Goal: Task Accomplishment & Management: Manage account settings

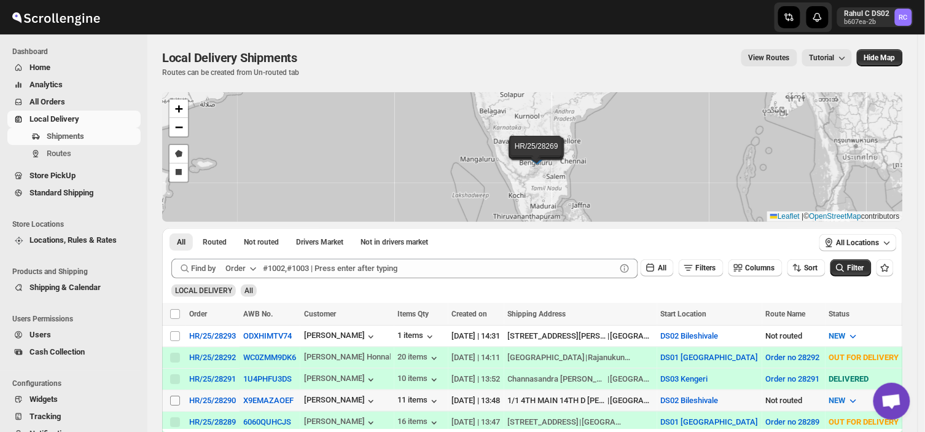
click at [176, 397] on input "Select shipment" at bounding box center [175, 400] width 10 height 10
checkbox input "true"
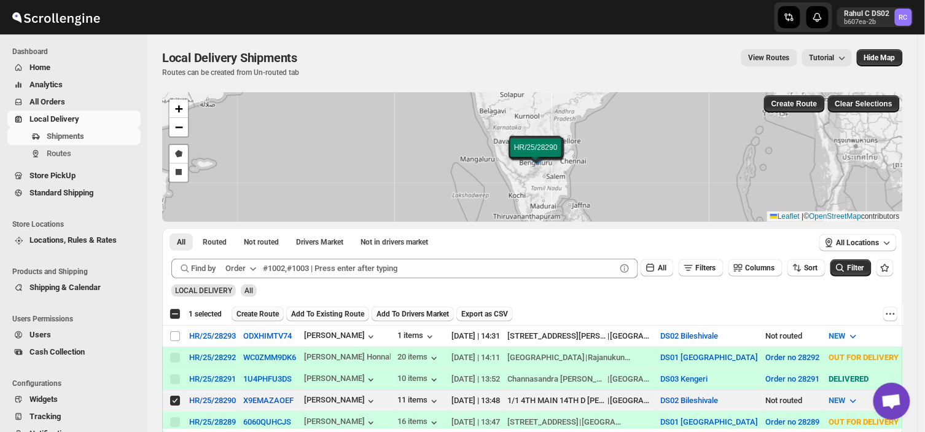
click at [260, 306] on button "Create Route" at bounding box center [257, 313] width 52 height 15
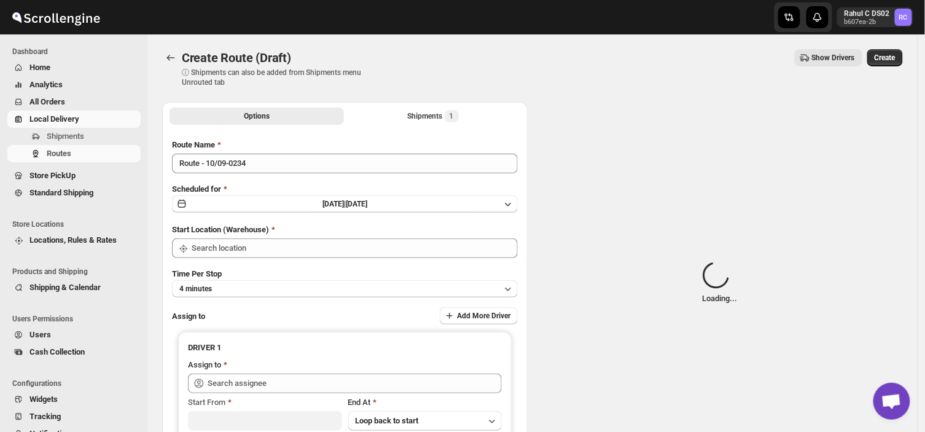
type input "DS02 Bileshivale"
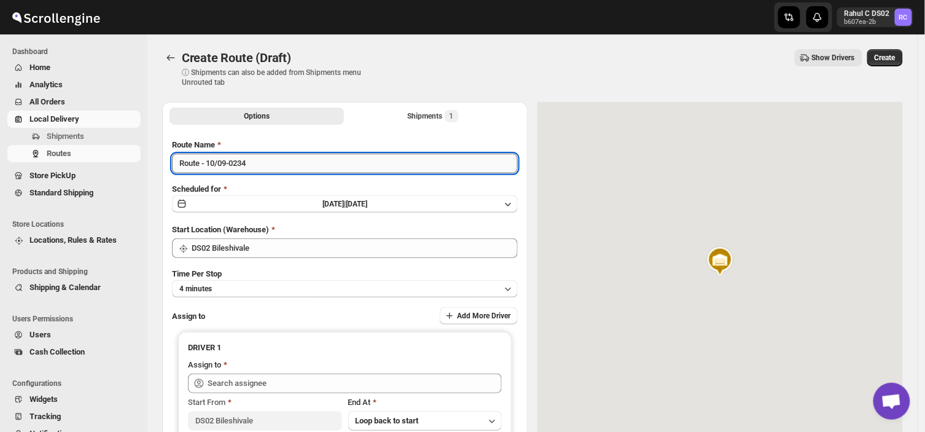
click at [256, 166] on input "Route - 10/09-0234" at bounding box center [345, 164] width 346 height 20
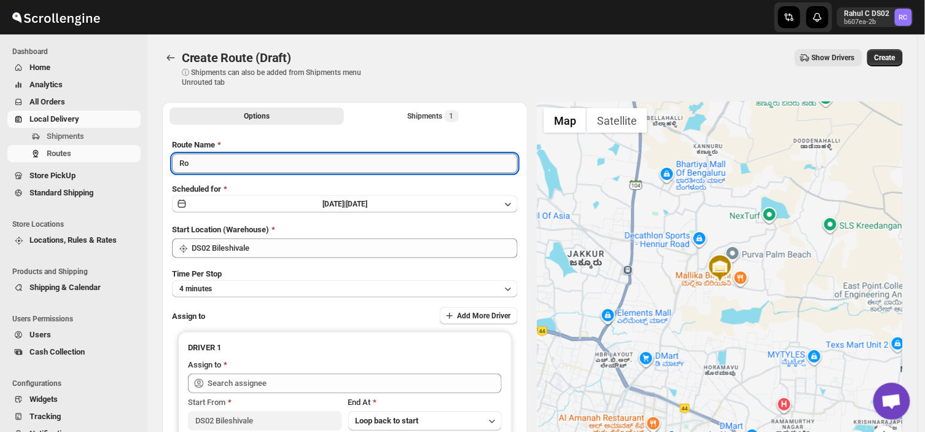
type input "R"
type input "0rder no 28290"
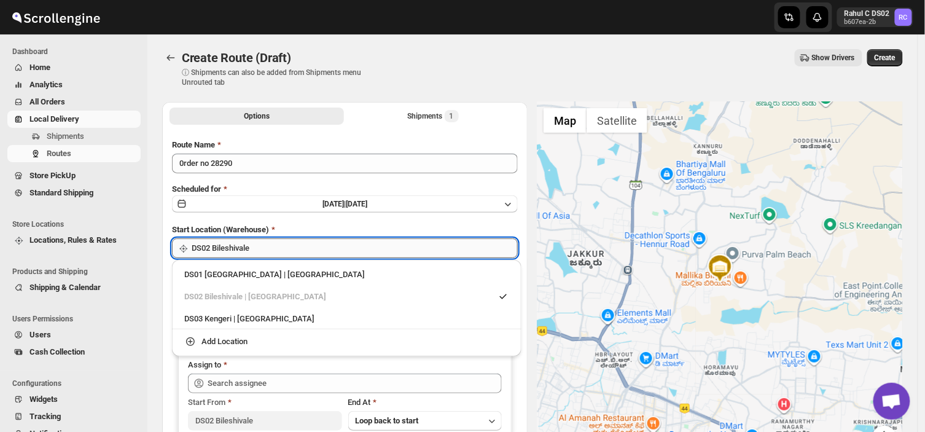
click at [264, 247] on input "DS02 Bileshivale" at bounding box center [355, 248] width 326 height 20
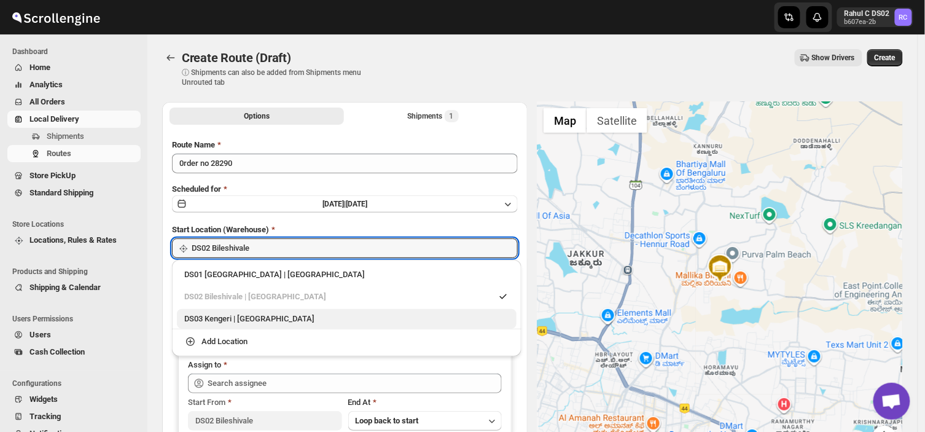
click at [226, 317] on div "DS03 Kengeri | [GEOGRAPHIC_DATA]" at bounding box center [346, 319] width 325 height 12
type input "DS03 Kengeri"
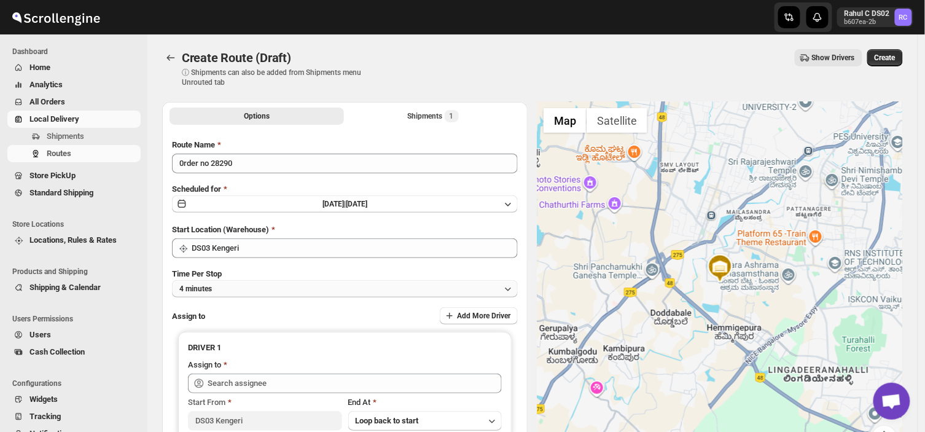
click at [274, 293] on button "4 minutes" at bounding box center [345, 288] width 346 height 17
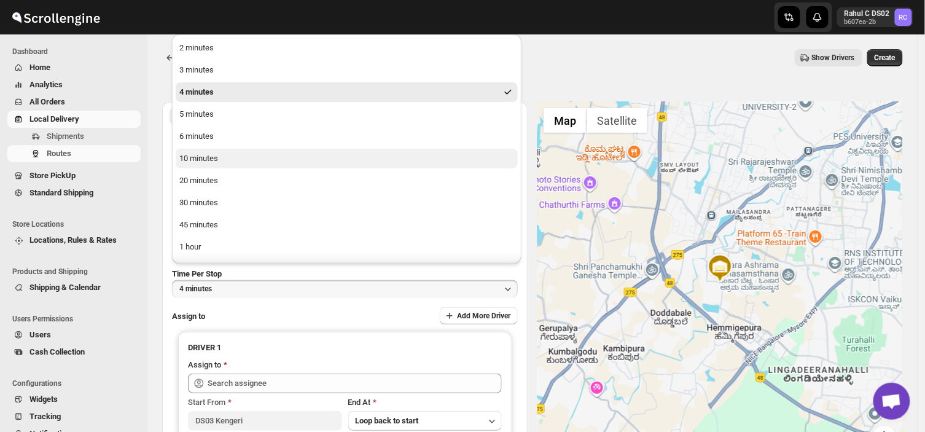
click at [205, 160] on div "10 minutes" at bounding box center [198, 158] width 39 height 12
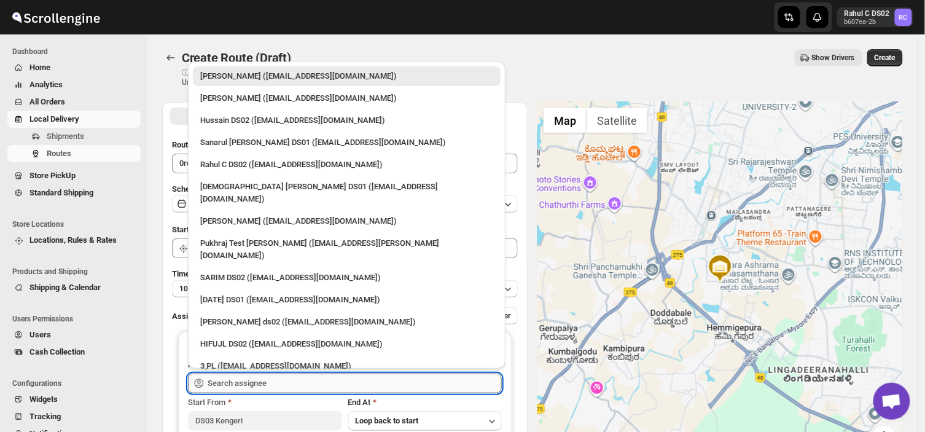
click at [303, 382] on input "text" at bounding box center [355, 383] width 294 height 20
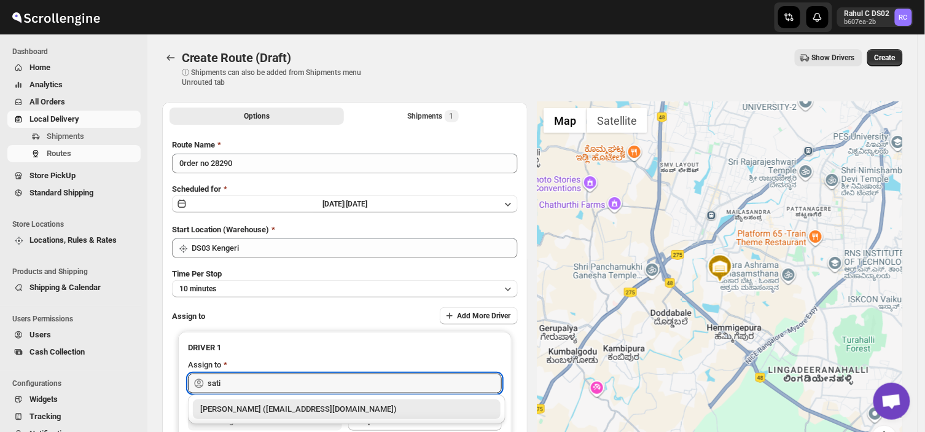
click at [317, 412] on div "[PERSON_NAME] ([EMAIL_ADDRESS][DOMAIN_NAME])" at bounding box center [346, 409] width 293 height 12
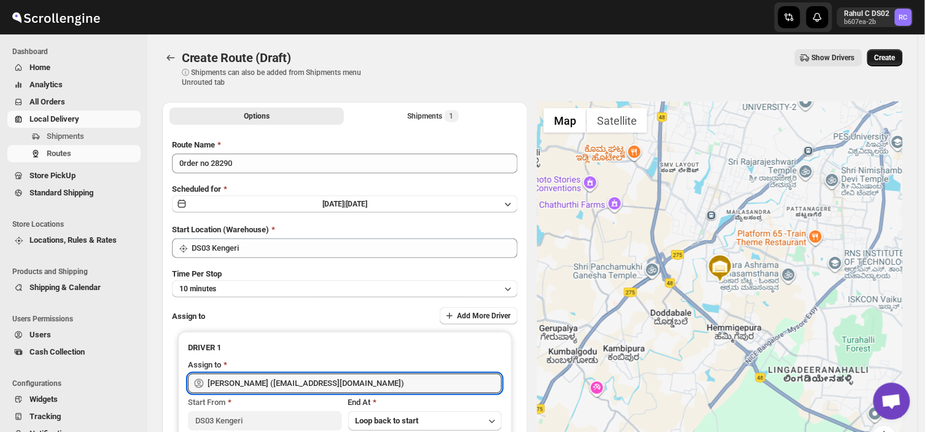
type input "[PERSON_NAME] ([EMAIL_ADDRESS][DOMAIN_NAME])"
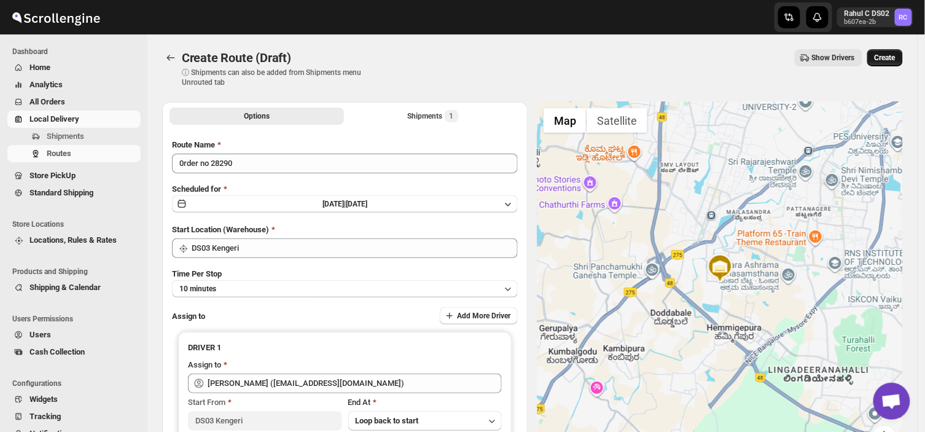
click at [893, 53] on span "Create" at bounding box center [884, 58] width 21 height 10
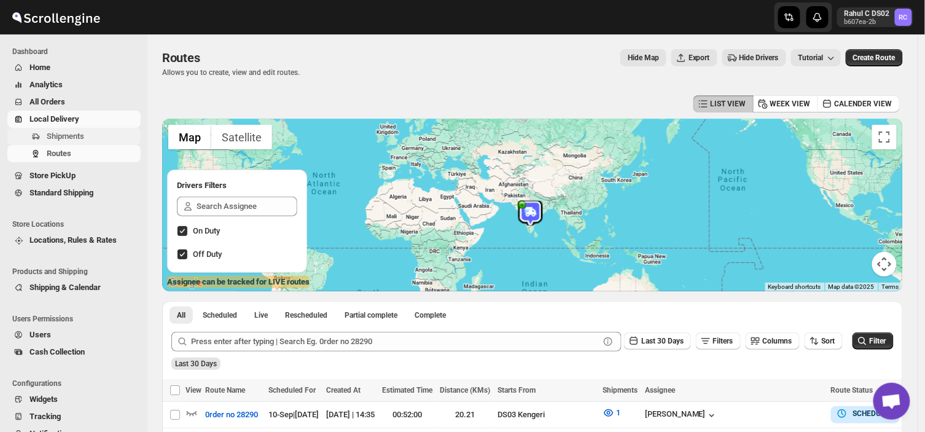
click at [76, 134] on span "Shipments" at bounding box center [65, 135] width 37 height 9
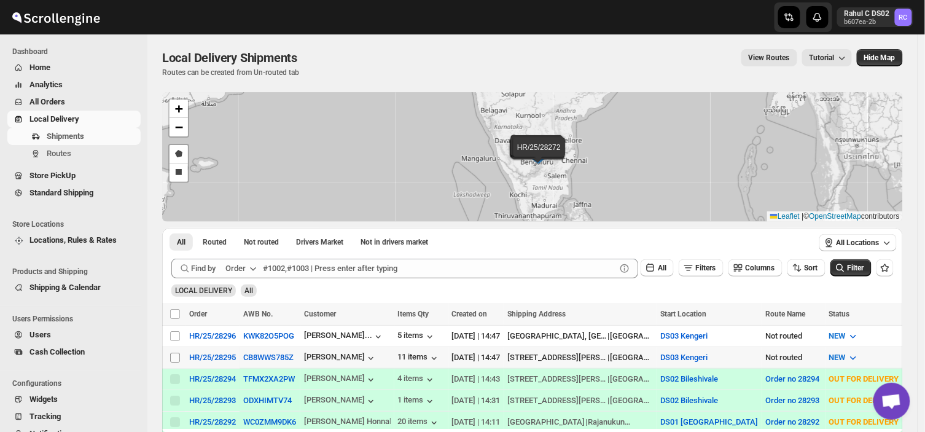
click at [176, 357] on input "Select shipment" at bounding box center [175, 357] width 10 height 10
checkbox input "true"
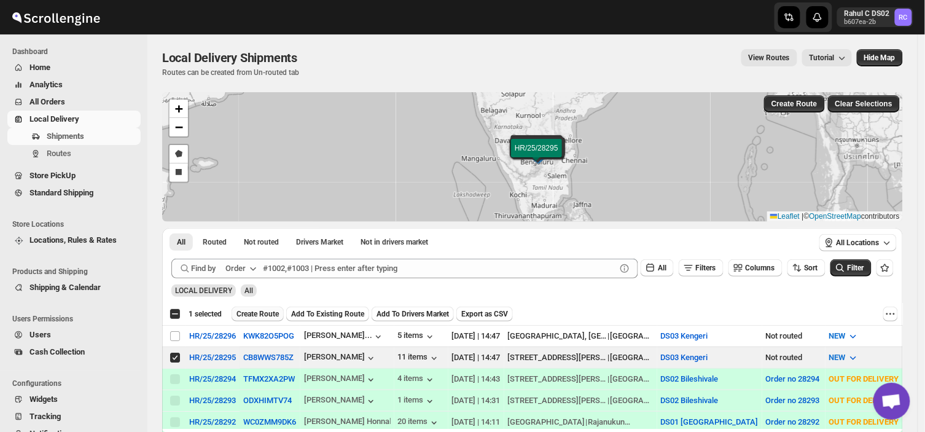
click at [266, 312] on span "Create Route" at bounding box center [257, 314] width 42 height 10
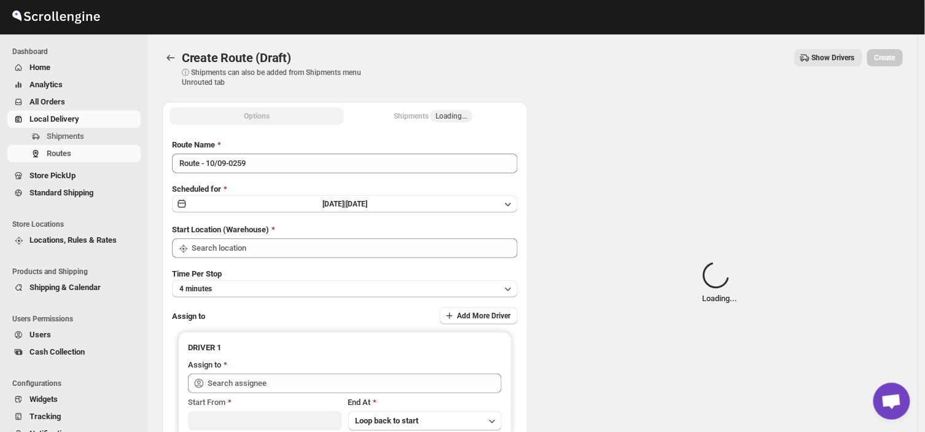
type input "DS03 Kengeri"
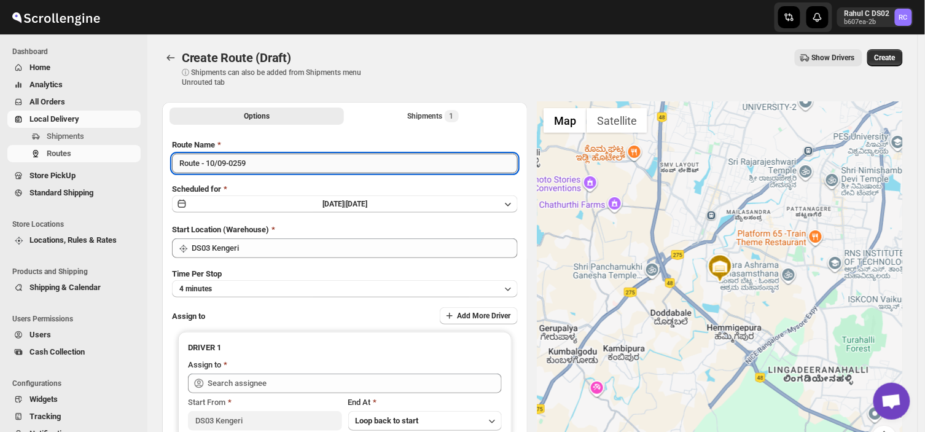
click at [255, 158] on input "Route - 10/09-0259" at bounding box center [345, 164] width 346 height 20
type input "R"
type input "o"
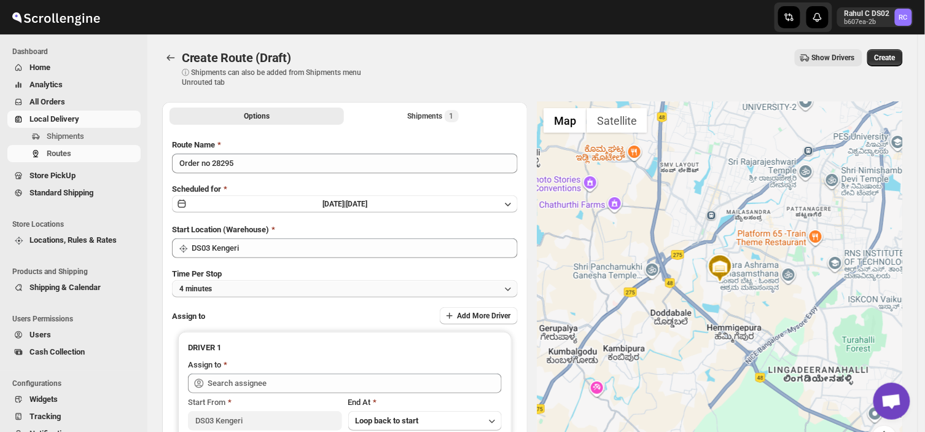
click at [247, 284] on button "4 minutes" at bounding box center [345, 288] width 346 height 17
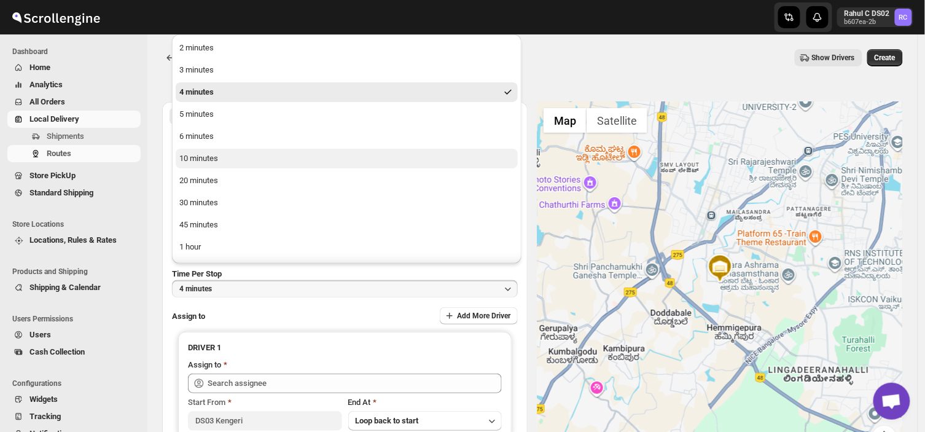
click at [215, 157] on div "10 minutes" at bounding box center [198, 158] width 39 height 12
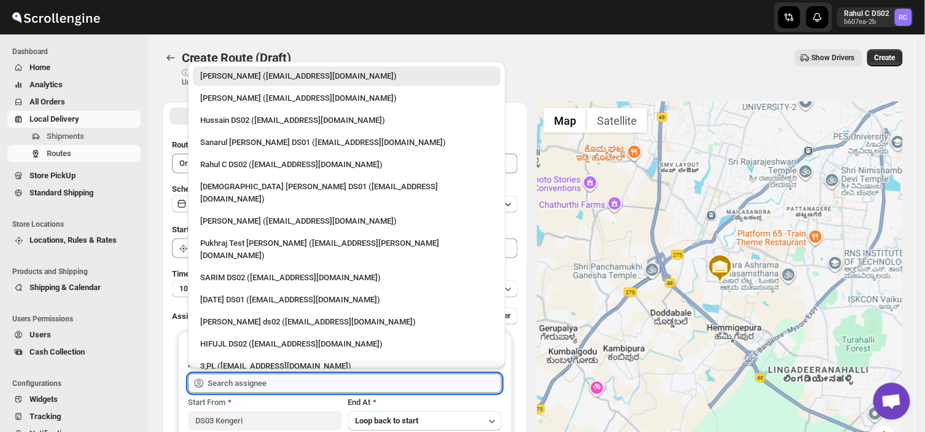
click at [289, 385] on input "text" at bounding box center [355, 383] width 294 height 20
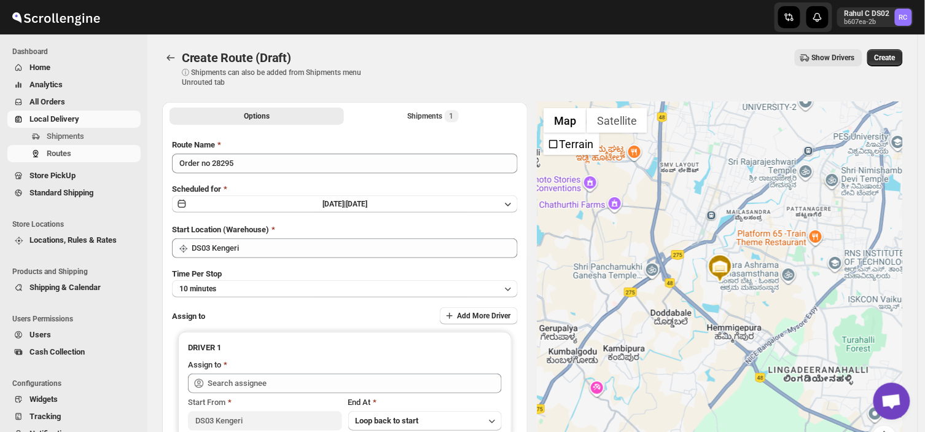
click at [616, 46] on div "Create Route (Draft). This page is ready Create Route (Draft) ⓘ Shipments can a…" at bounding box center [532, 68] width 741 height 68
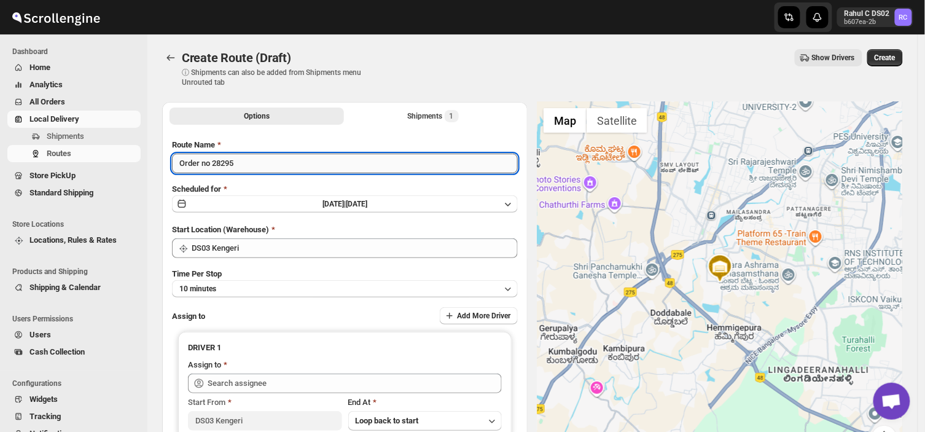
click at [241, 160] on input "Order no 28295" at bounding box center [345, 164] width 346 height 20
type input "Ord"
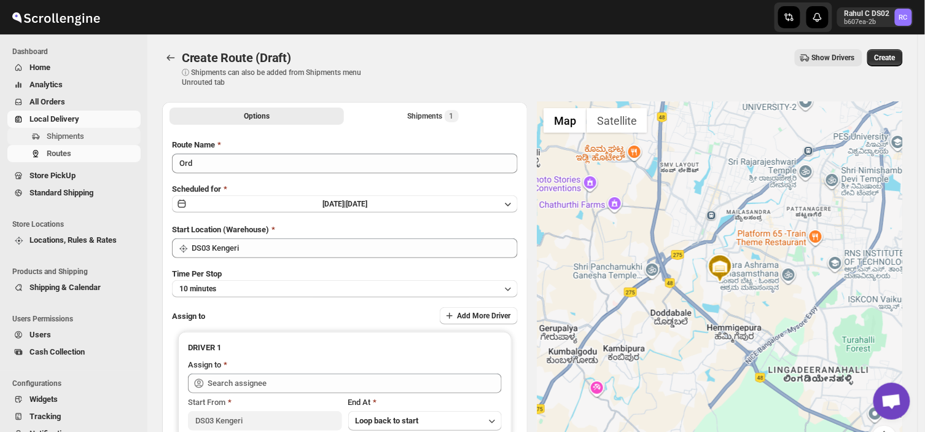
click at [106, 136] on span "Shipments" at bounding box center [92, 136] width 91 height 12
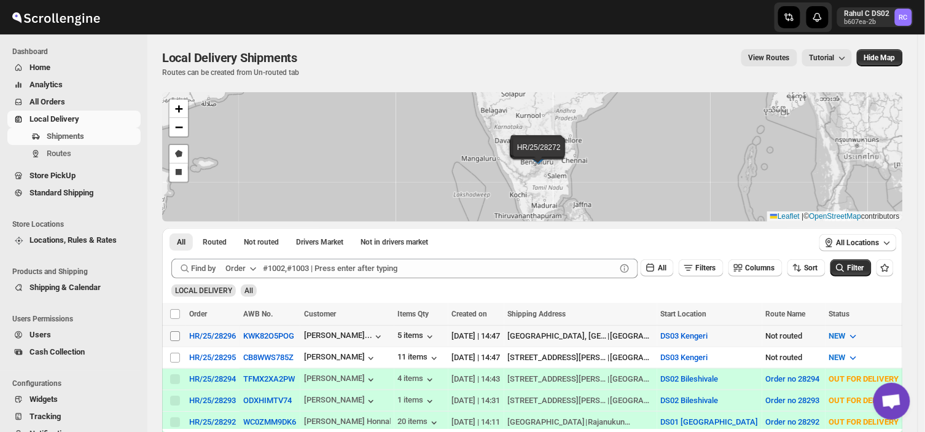
click at [173, 332] on input "Select shipment" at bounding box center [175, 336] width 10 height 10
checkbox input "true"
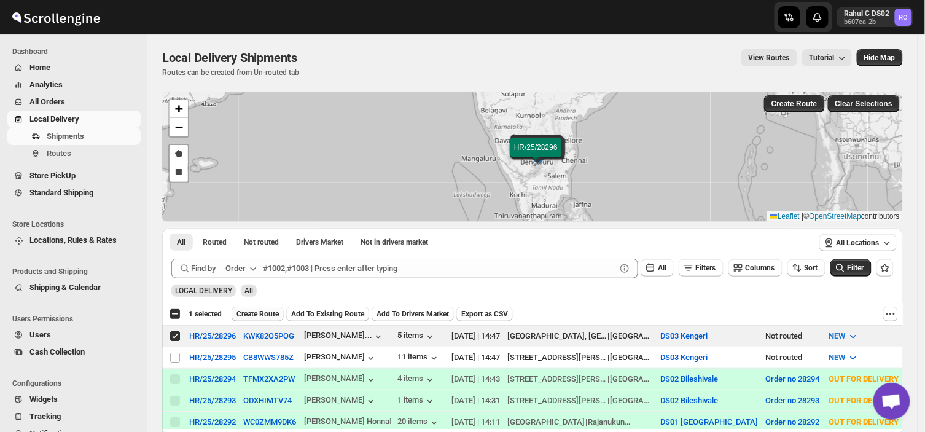
click at [259, 313] on span "Create Route" at bounding box center [257, 314] width 42 height 10
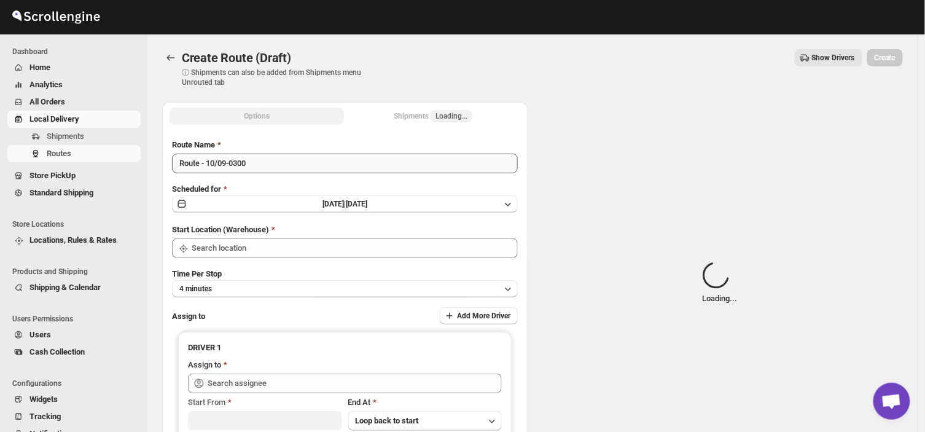
type input "DS03 Kengeri"
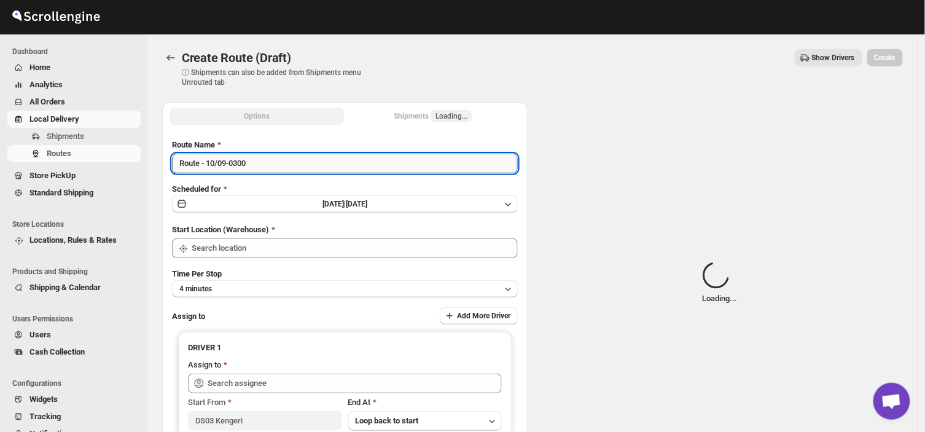
type input "DS03 Kengeri"
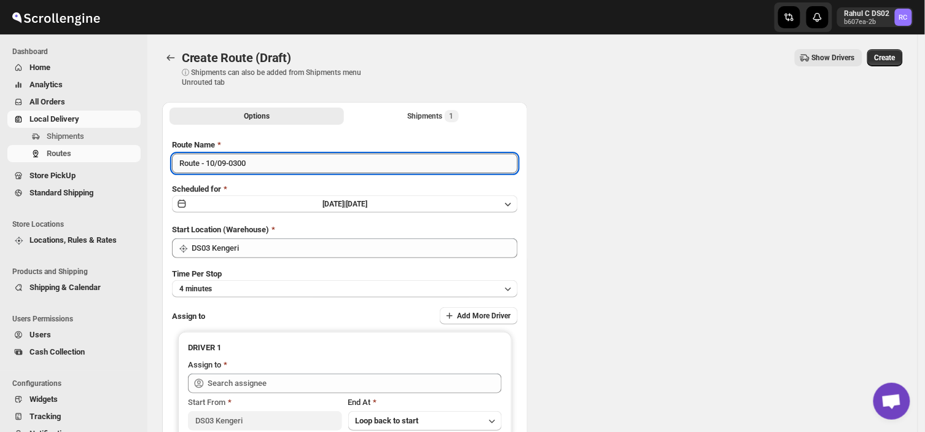
click at [252, 169] on input "Route - 10/09-0300" at bounding box center [345, 164] width 346 height 20
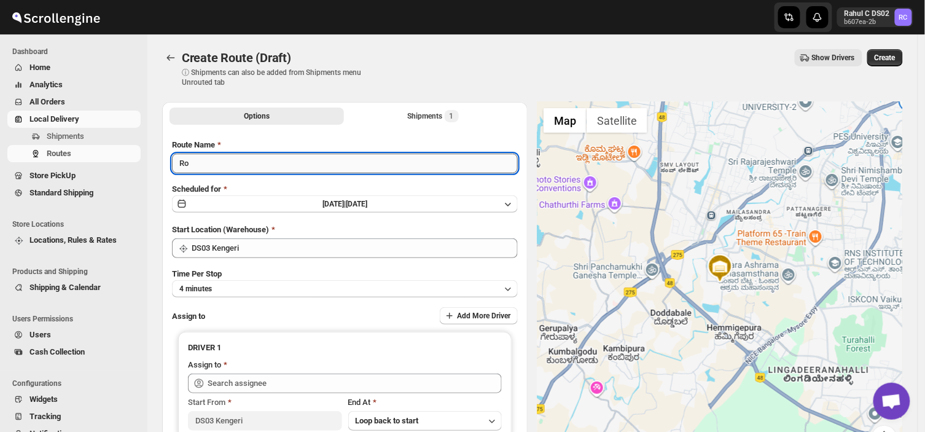
type input "R"
type input "Order no 28296"
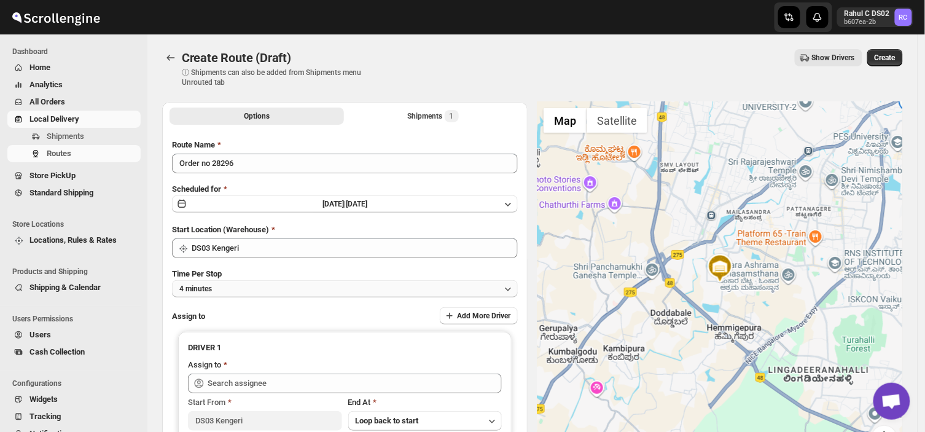
click at [238, 286] on button "4 minutes" at bounding box center [345, 288] width 346 height 17
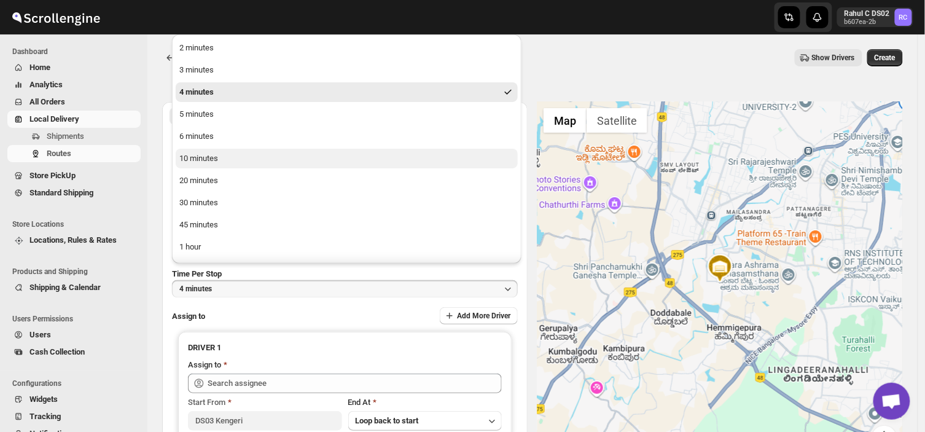
click at [224, 160] on button "10 minutes" at bounding box center [347, 159] width 342 height 20
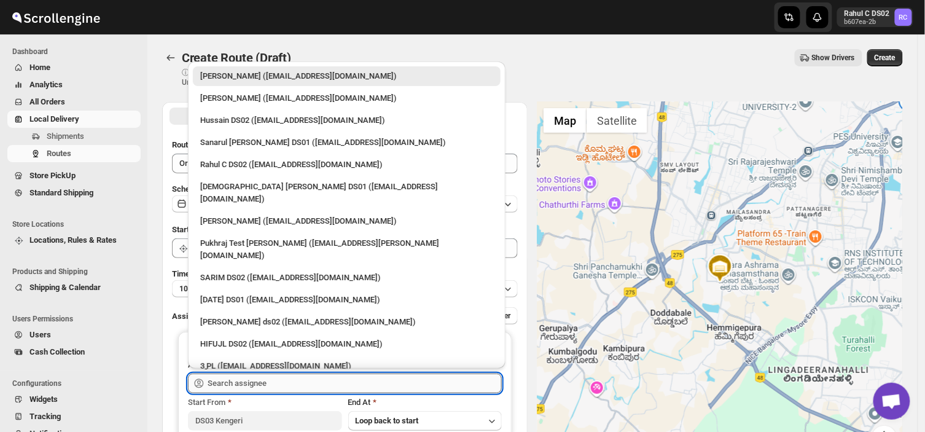
click at [278, 384] on input "text" at bounding box center [355, 383] width 294 height 20
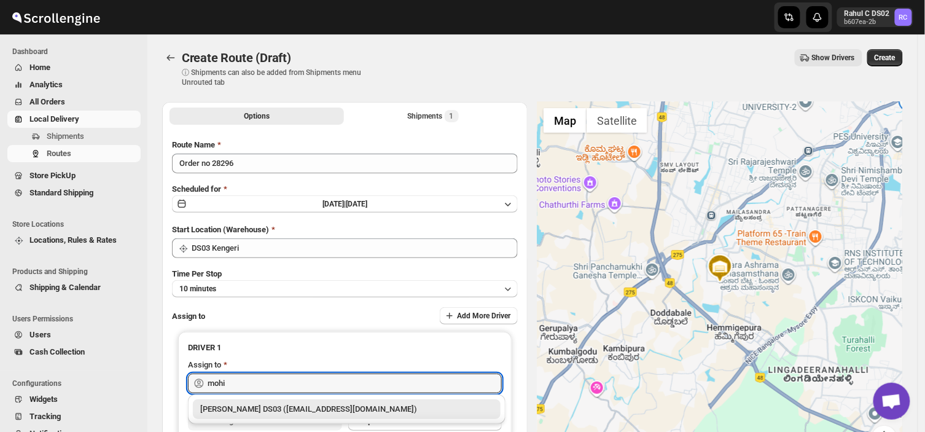
click at [305, 413] on div "[PERSON_NAME] DS03 ([EMAIL_ADDRESS][DOMAIN_NAME])" at bounding box center [346, 409] width 293 height 12
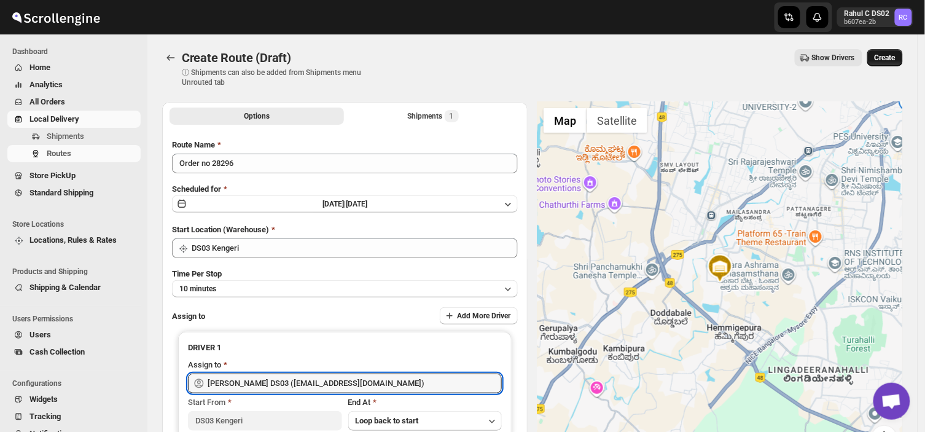
type input "[PERSON_NAME] DS03 ([EMAIL_ADDRESS][DOMAIN_NAME])"
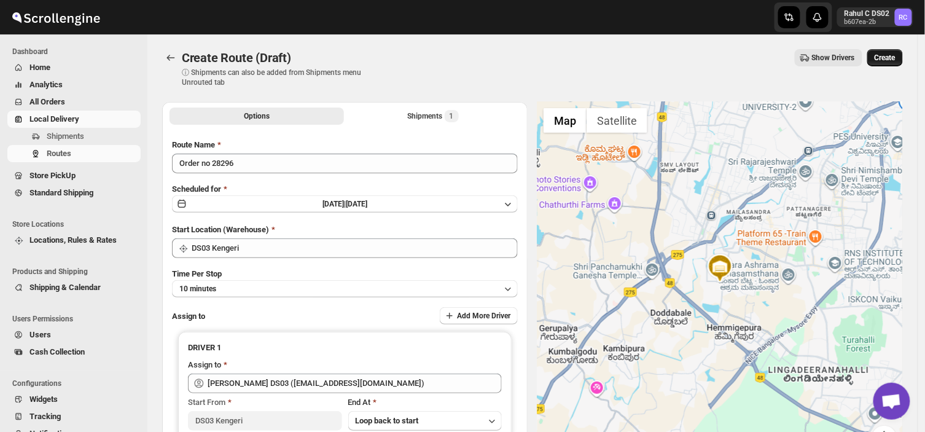
click at [895, 60] on span "Create" at bounding box center [884, 58] width 21 height 10
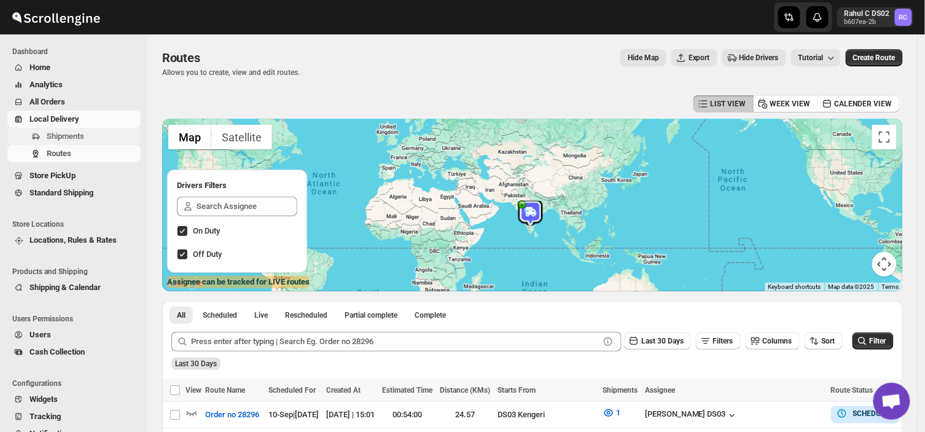
click at [80, 135] on span "Shipments" at bounding box center [65, 135] width 37 height 9
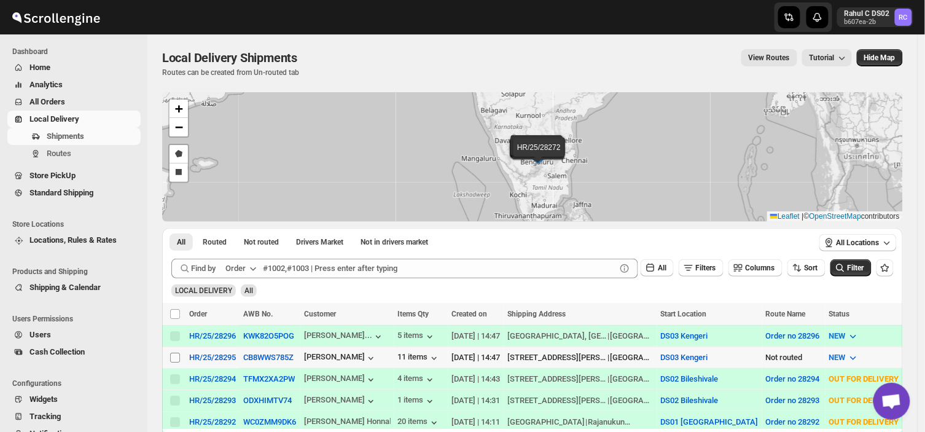
click at [174, 352] on input "Select shipment" at bounding box center [175, 357] width 10 height 10
checkbox input "true"
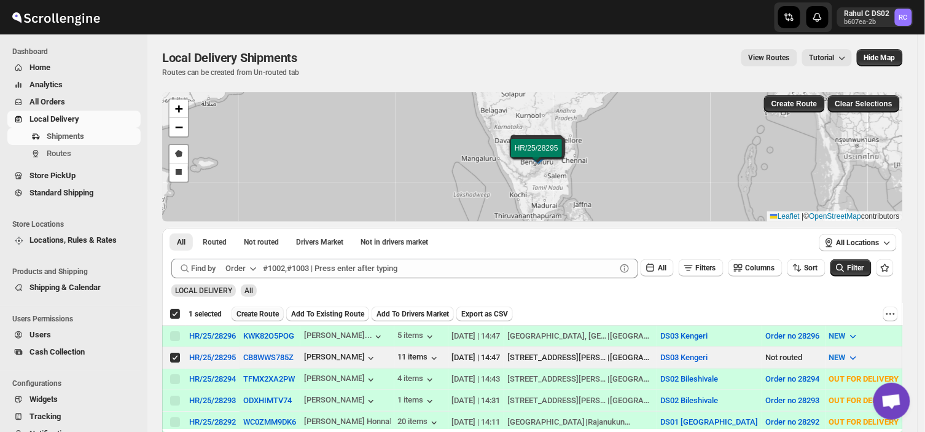
click at [261, 315] on span "Create Route" at bounding box center [257, 314] width 42 height 10
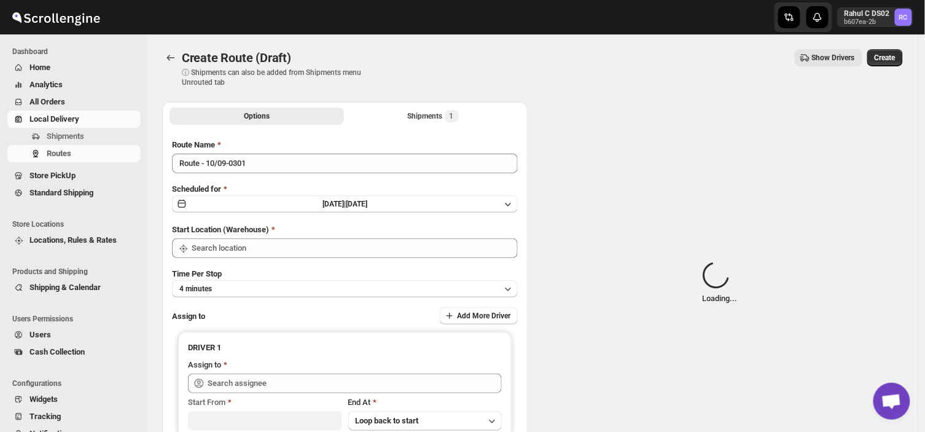
type input "DS03 Kengeri"
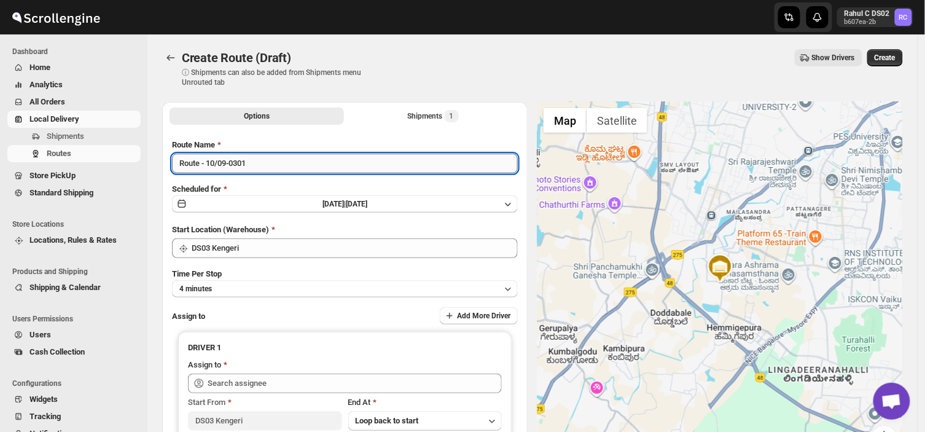
click at [254, 158] on input "Route - 10/09-0301" at bounding box center [345, 164] width 346 height 20
type input "R"
type input "Order no 28295"
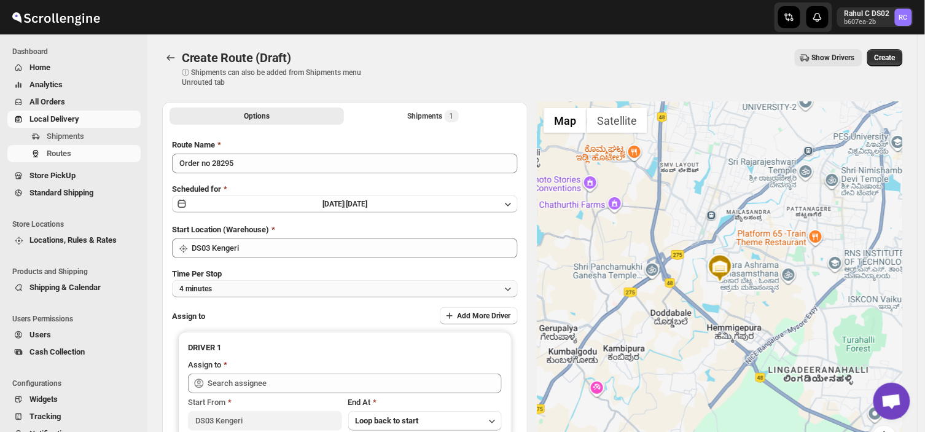
click at [238, 284] on button "4 minutes" at bounding box center [345, 288] width 346 height 17
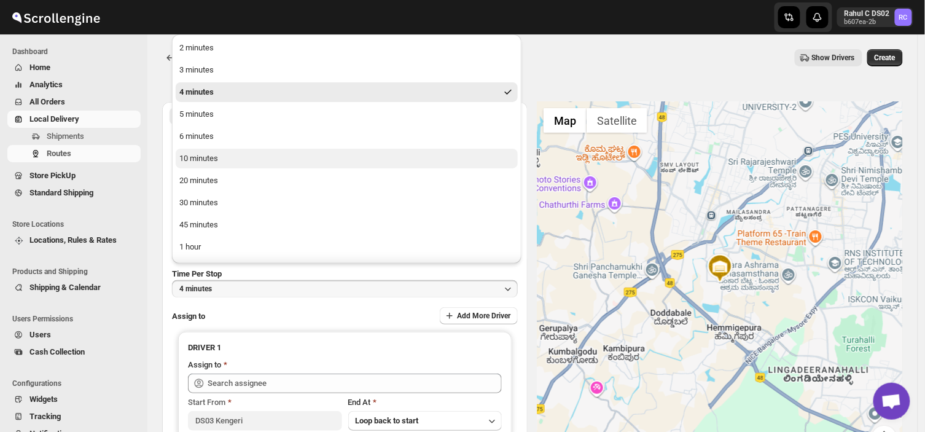
click at [214, 154] on div "10 minutes" at bounding box center [198, 158] width 39 height 12
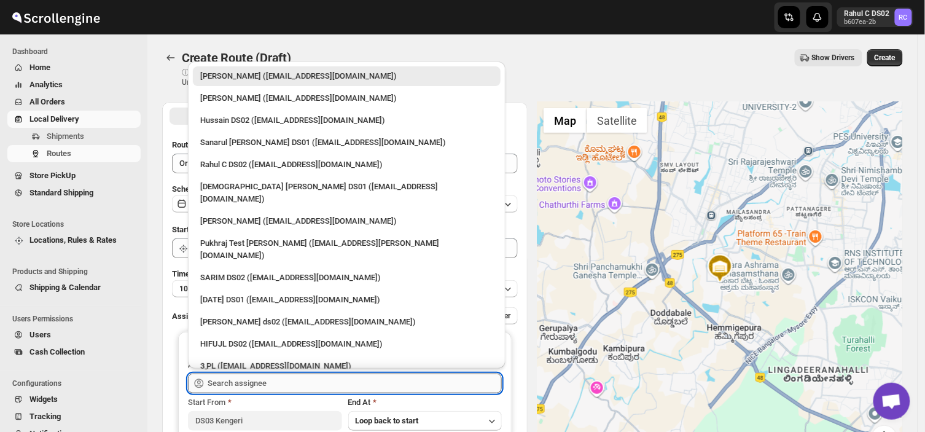
click at [273, 385] on input "text" at bounding box center [355, 383] width 294 height 20
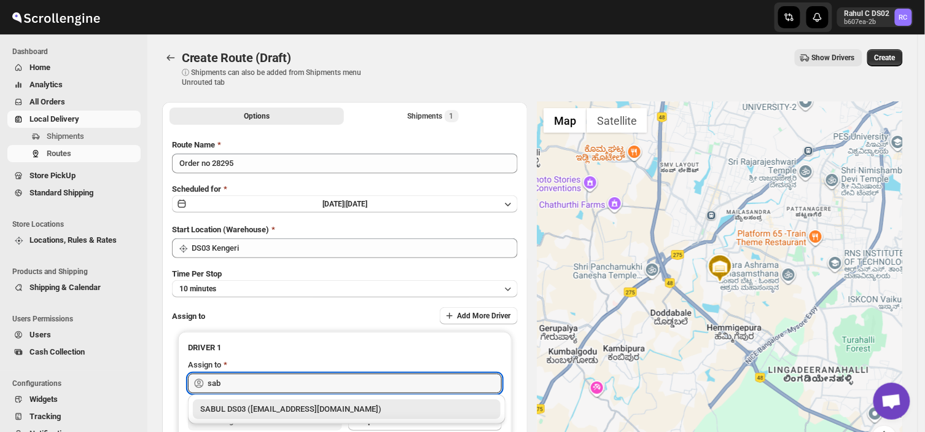
click at [275, 407] on div "SABUL DS03 ([EMAIL_ADDRESS][DOMAIN_NAME])" at bounding box center [346, 409] width 293 height 12
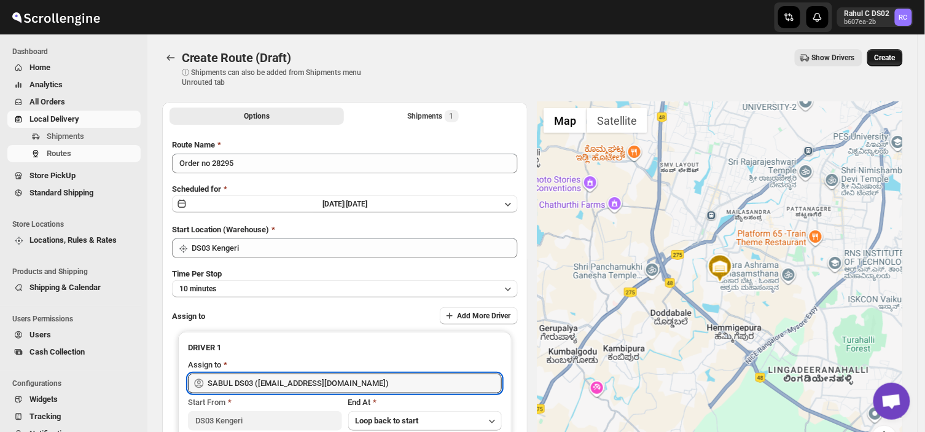
type input "SABUL DS03 ([EMAIL_ADDRESS][DOMAIN_NAME])"
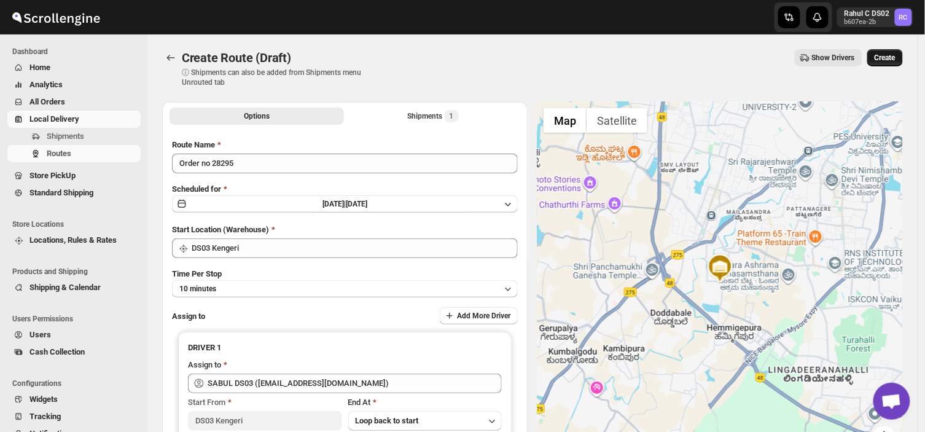
click at [892, 56] on span "Create" at bounding box center [884, 58] width 21 height 10
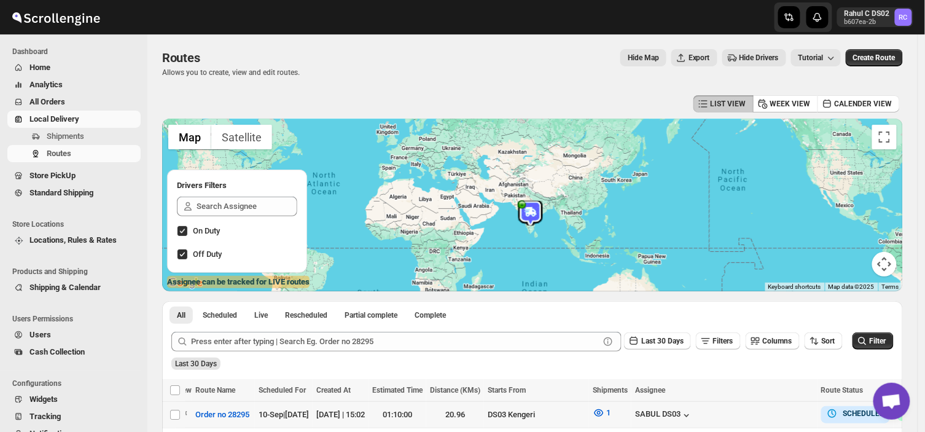
scroll to position [0, 10]
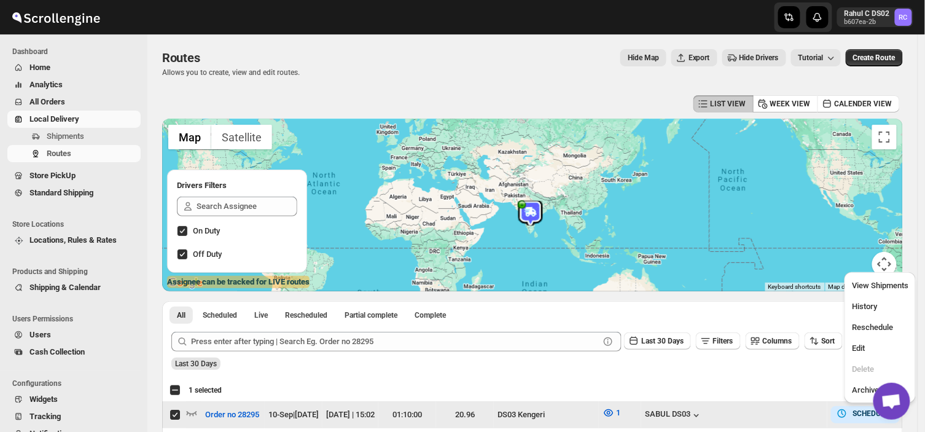
scroll to position [0, 0]
click at [861, 346] on span "Edit" at bounding box center [858, 347] width 13 height 9
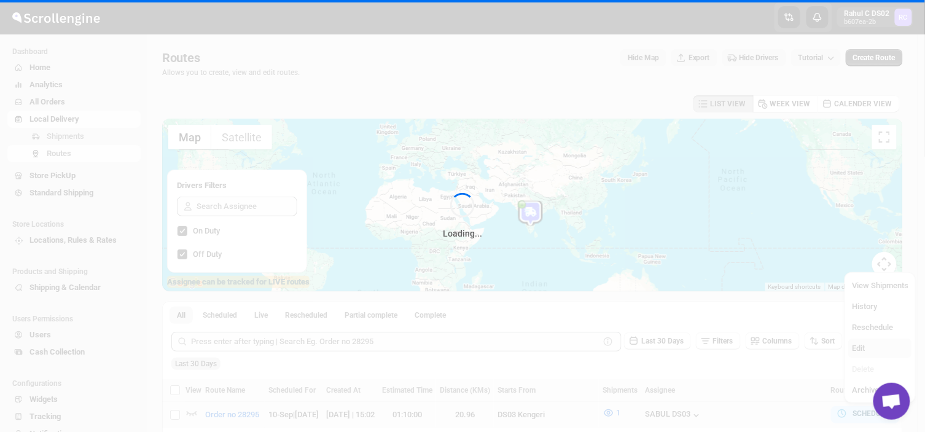
checkbox input "false"
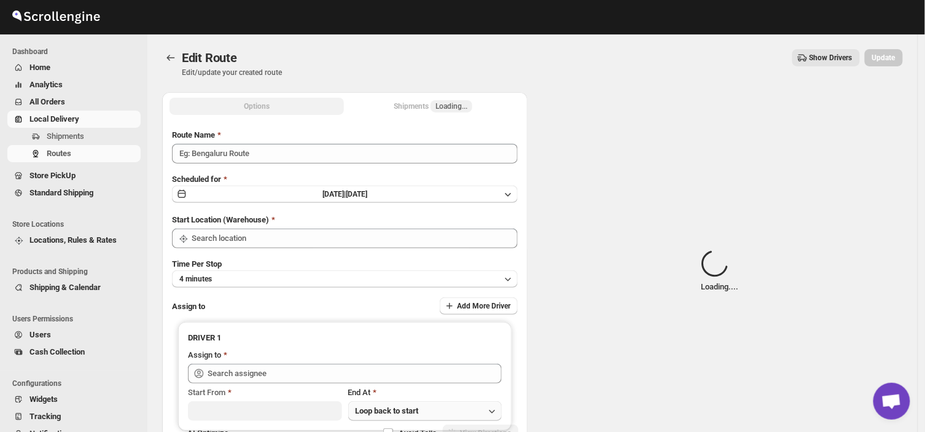
type input "Order no 28295"
type input "DS03 Kengeri"
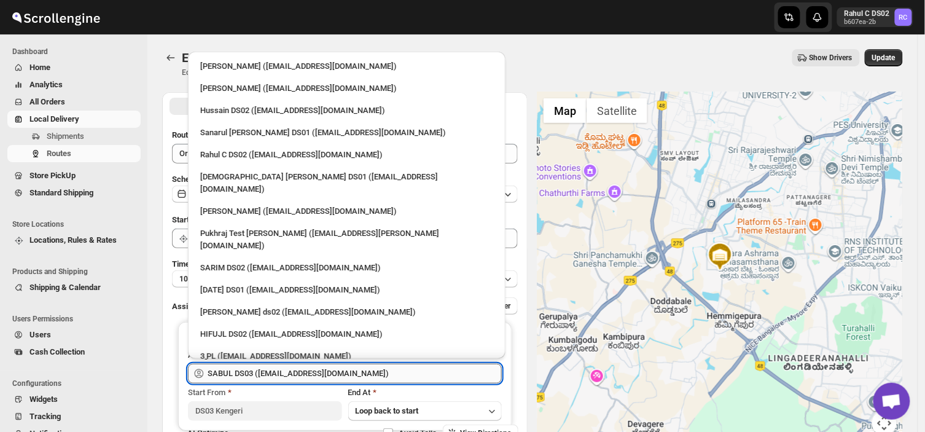
click at [365, 371] on input "SABUL DS03 ([EMAIL_ADDRESS][DOMAIN_NAME])" at bounding box center [355, 374] width 294 height 20
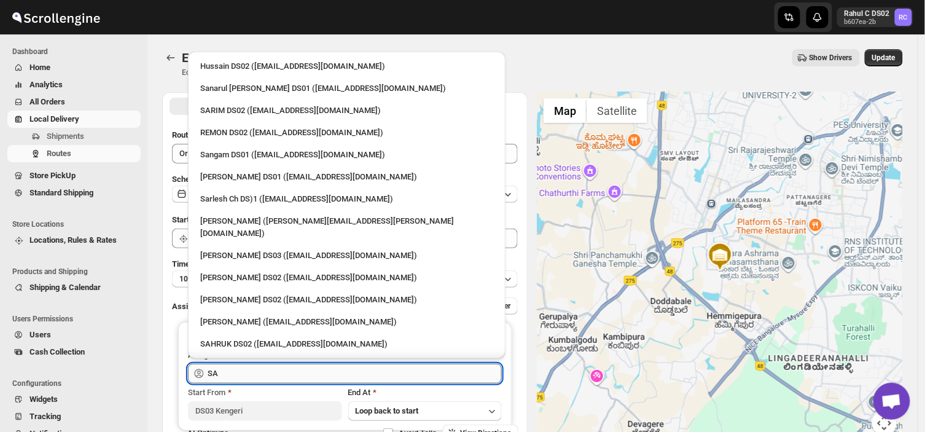
type input "S"
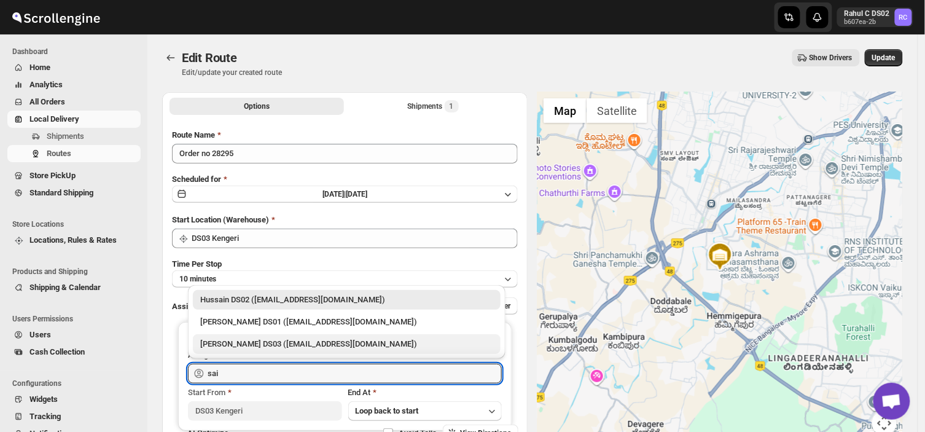
click at [257, 346] on div "[PERSON_NAME] DS03 ([EMAIL_ADDRESS][DOMAIN_NAME])" at bounding box center [346, 344] width 293 height 12
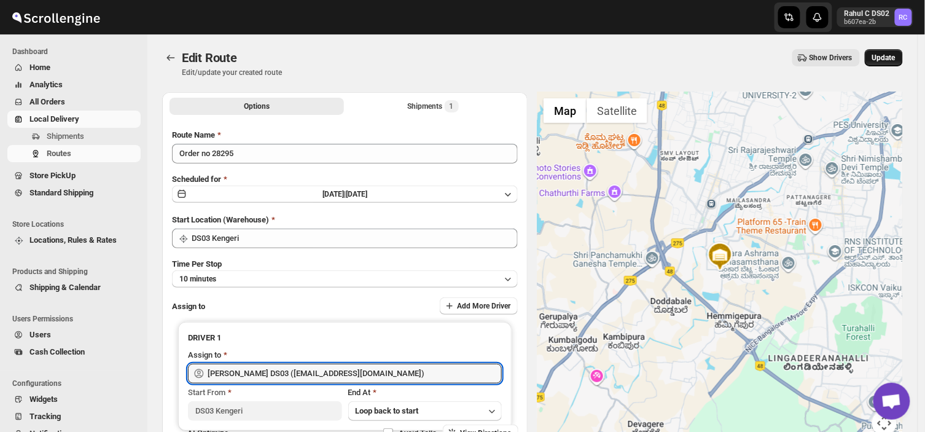
type input "[PERSON_NAME] DS03 ([EMAIL_ADDRESS][DOMAIN_NAME])"
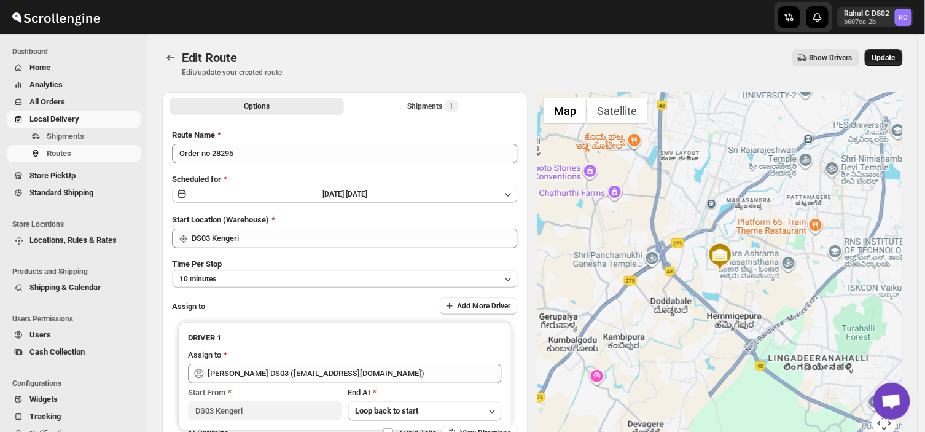
click at [889, 53] on span "Update" at bounding box center [883, 58] width 23 height 10
